Goal: Find specific fact: Find specific fact

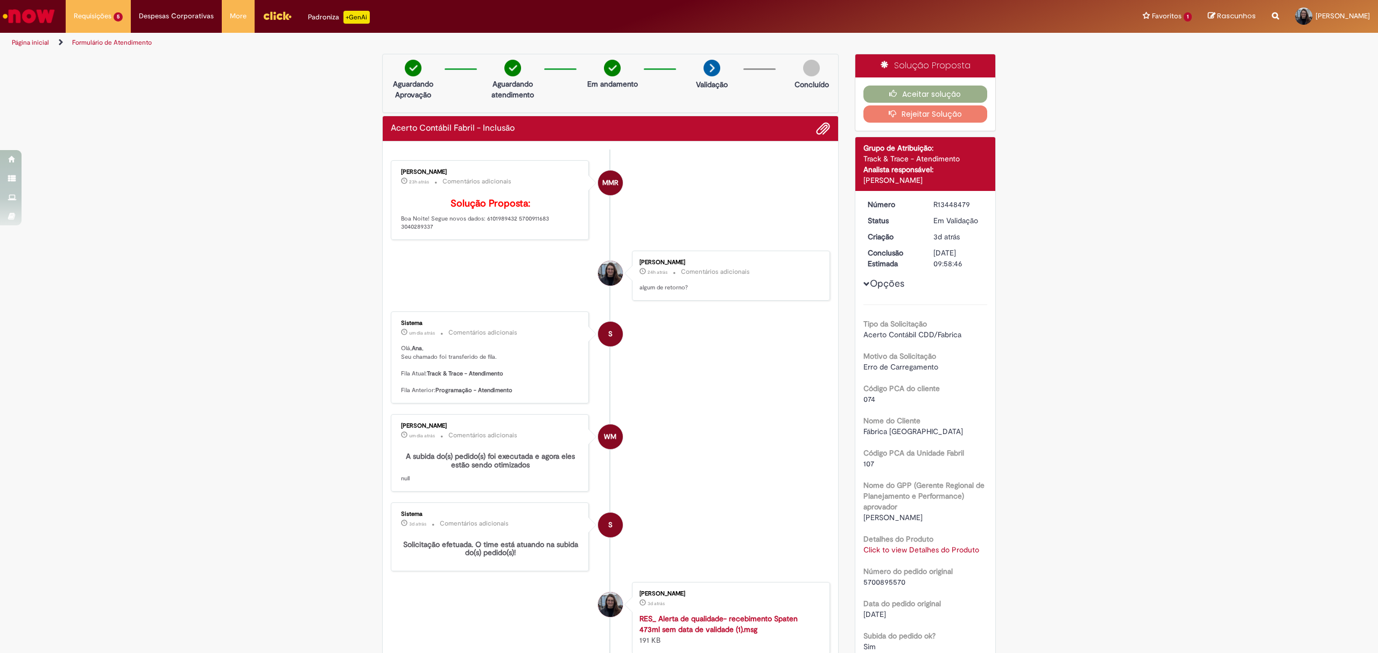
click at [487, 231] on p "Solução Proposta: Boa Noite! Segue novos dados: 6101989432 5700911683 3040289337" at bounding box center [490, 215] width 179 height 33
copy p "6101989432"
click at [551, 231] on p "Solução Proposta: Boa Noite! Segue novos dados: 6101989432 5700911683 3040289337" at bounding box center [490, 215] width 179 height 33
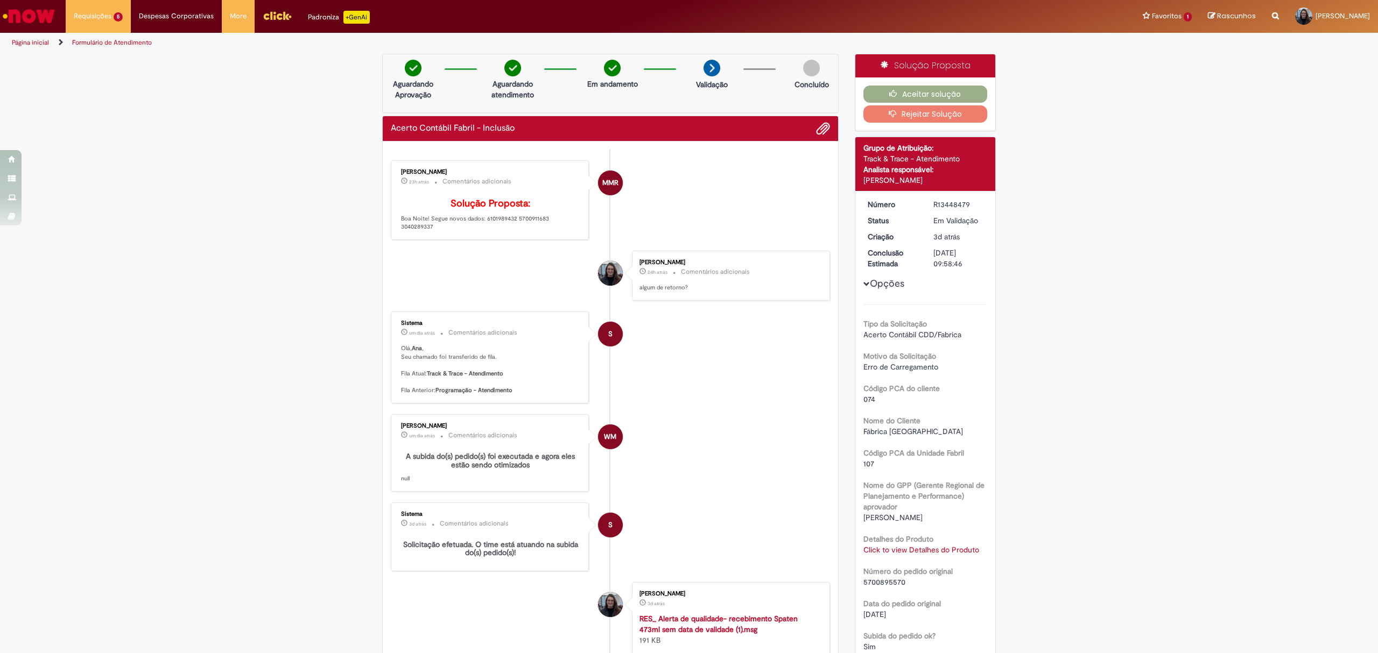
copy p "3040289337"
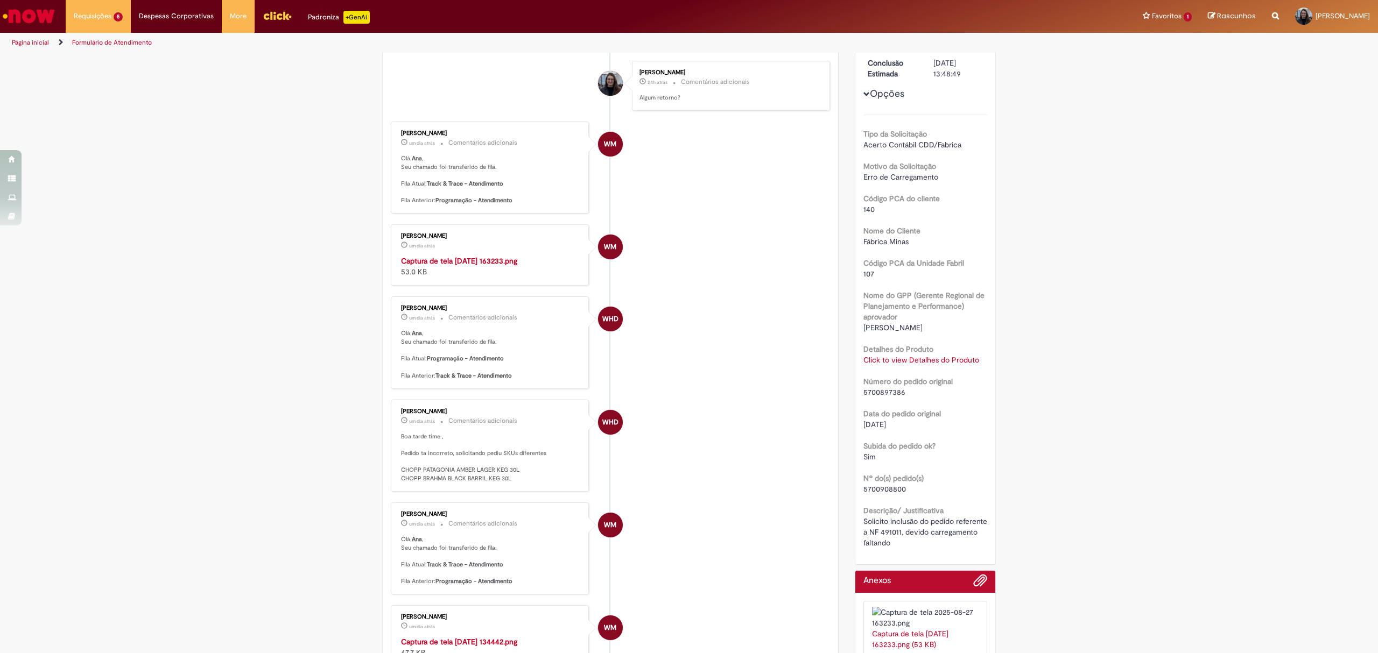
scroll to position [430, 0]
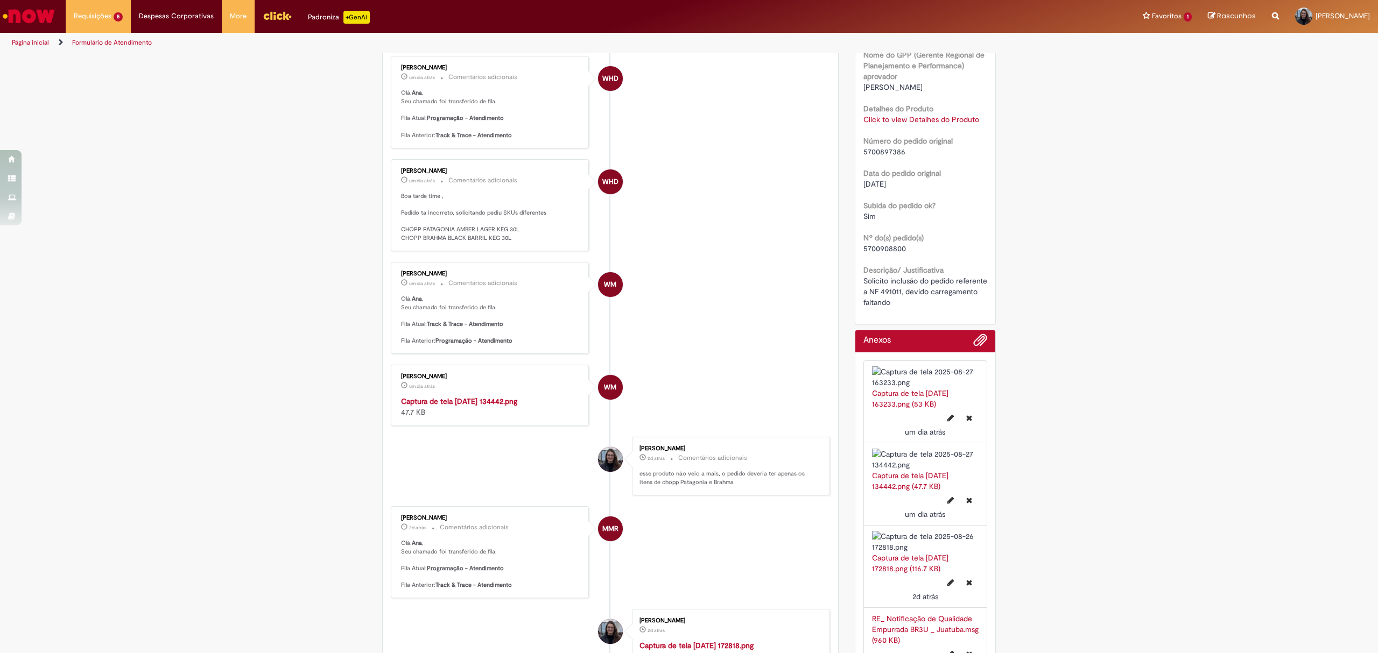
click at [907, 119] on link "Click to view Detalhes do Produto" at bounding box center [921, 120] width 116 height 10
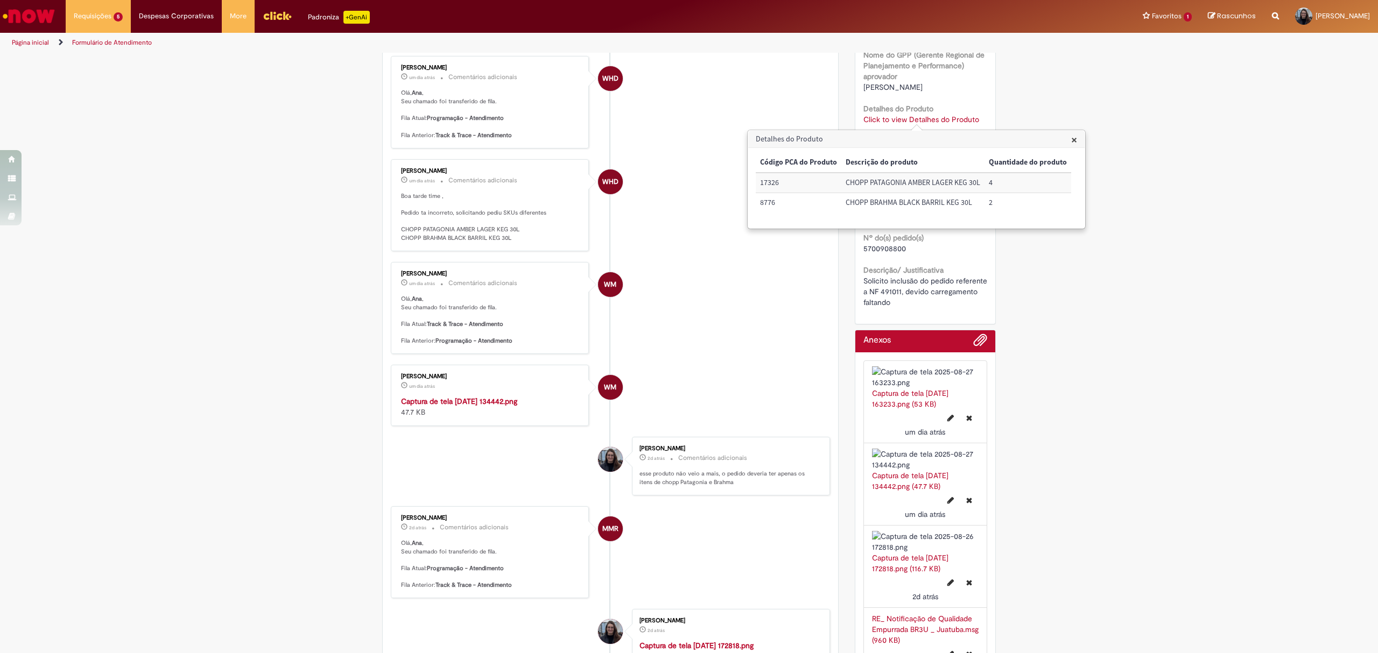
click at [1164, 309] on div "Verificar Código de Barras Aguardando Aprovação Aguardando atendimento Em andam…" at bounding box center [689, 464] width 1378 height 1682
